Goal: Find specific page/section: Find specific page/section

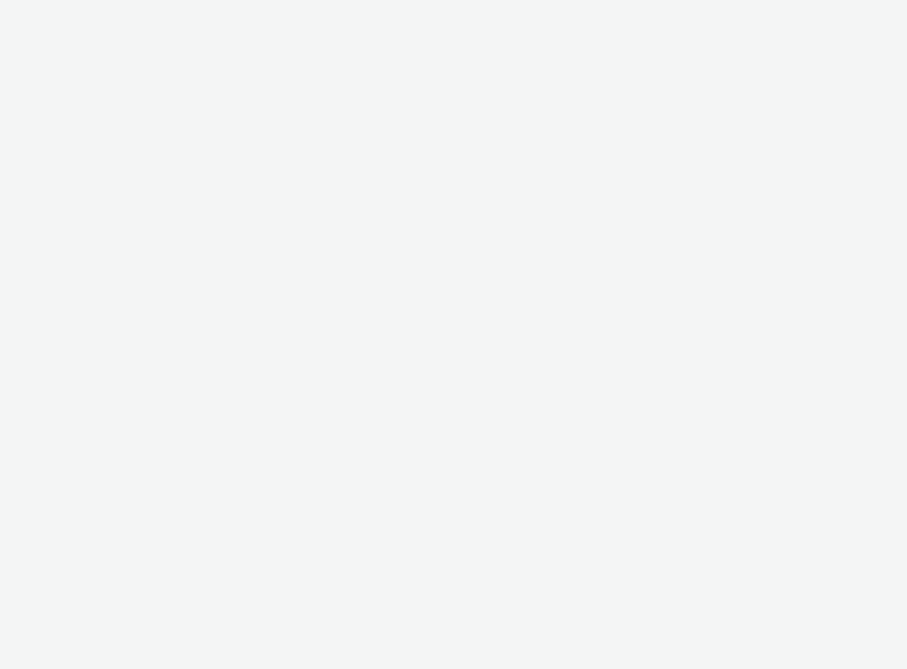
select select "2fc77e36-bb93-4aa3-9dff-dcb08e02eac6"
select select "2405a9d4-3350-4458-8d06-44f78962fa76"
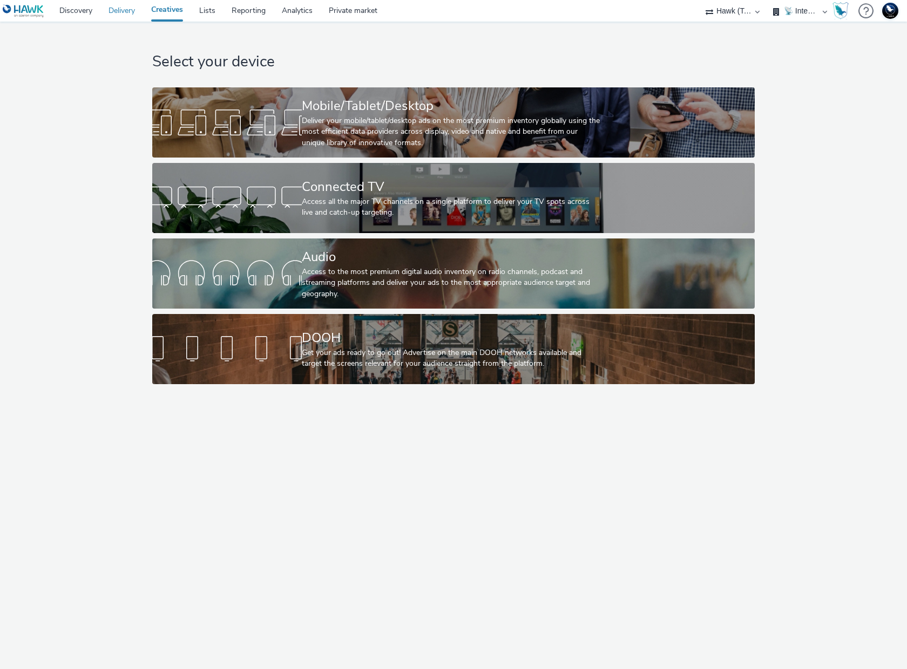
click at [125, 12] on link "Delivery" at bounding box center [121, 11] width 43 height 22
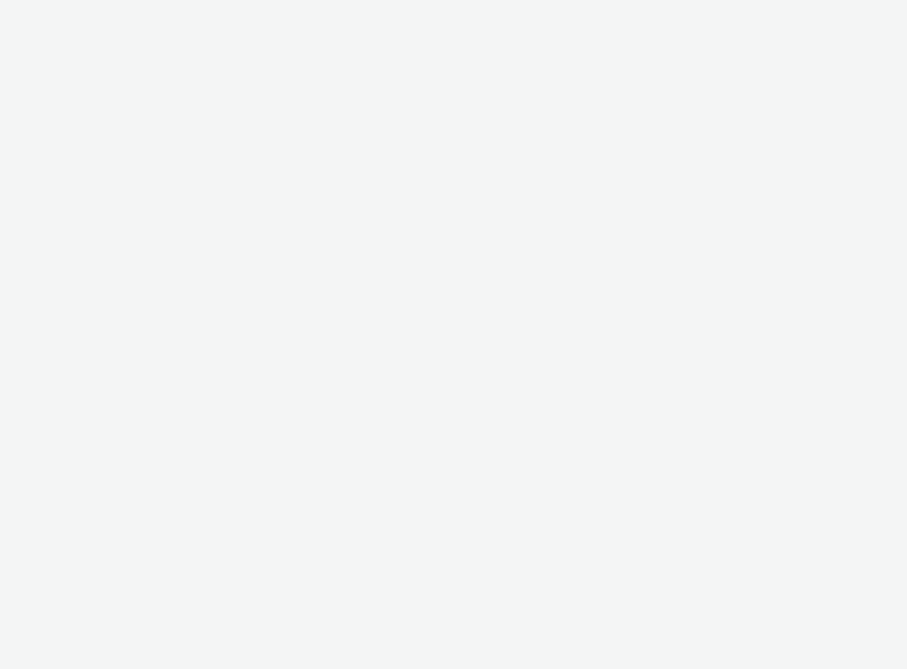
select select "2fc77e36-bb93-4aa3-9dff-dcb08e02eac6"
select select "2405a9d4-3350-4458-8d06-44f78962fa76"
